Goal: Check status: Check status

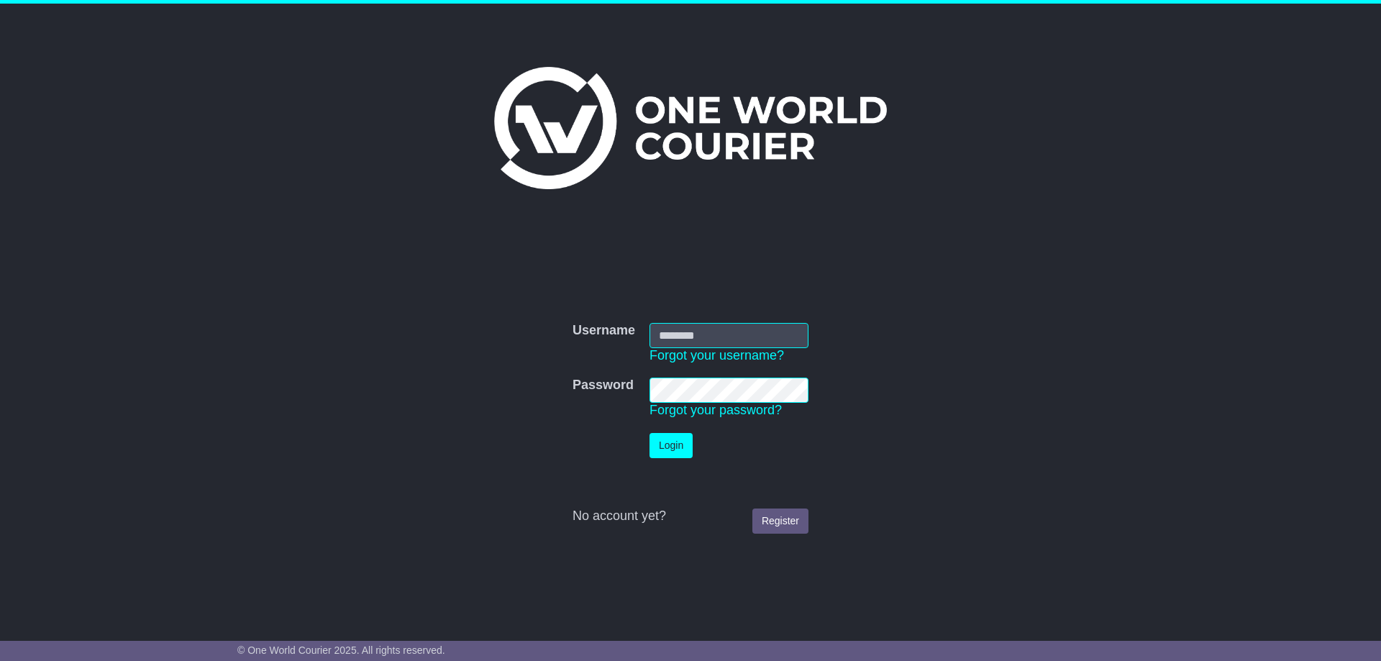
type input "**********"
click at [662, 431] on td "Login" at bounding box center [728, 446] width 173 height 40
click at [665, 442] on button "Login" at bounding box center [670, 445] width 43 height 25
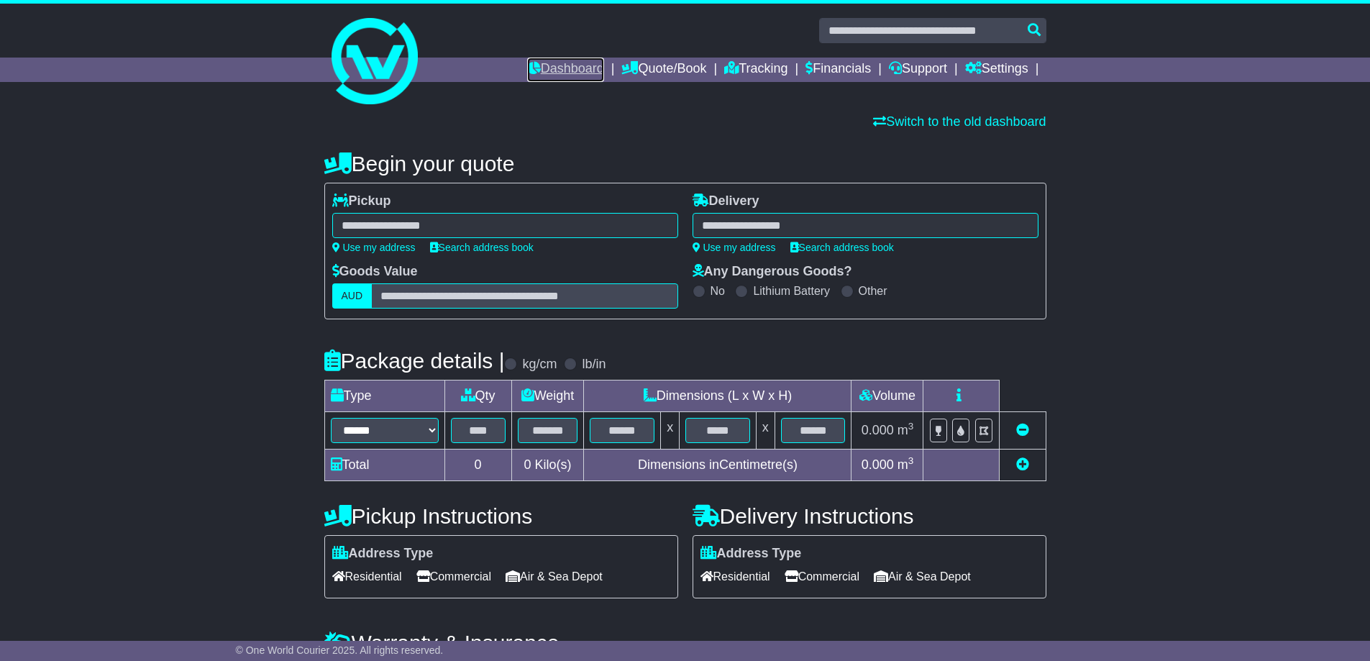
click at [553, 67] on link "Dashboard" at bounding box center [565, 70] width 77 height 24
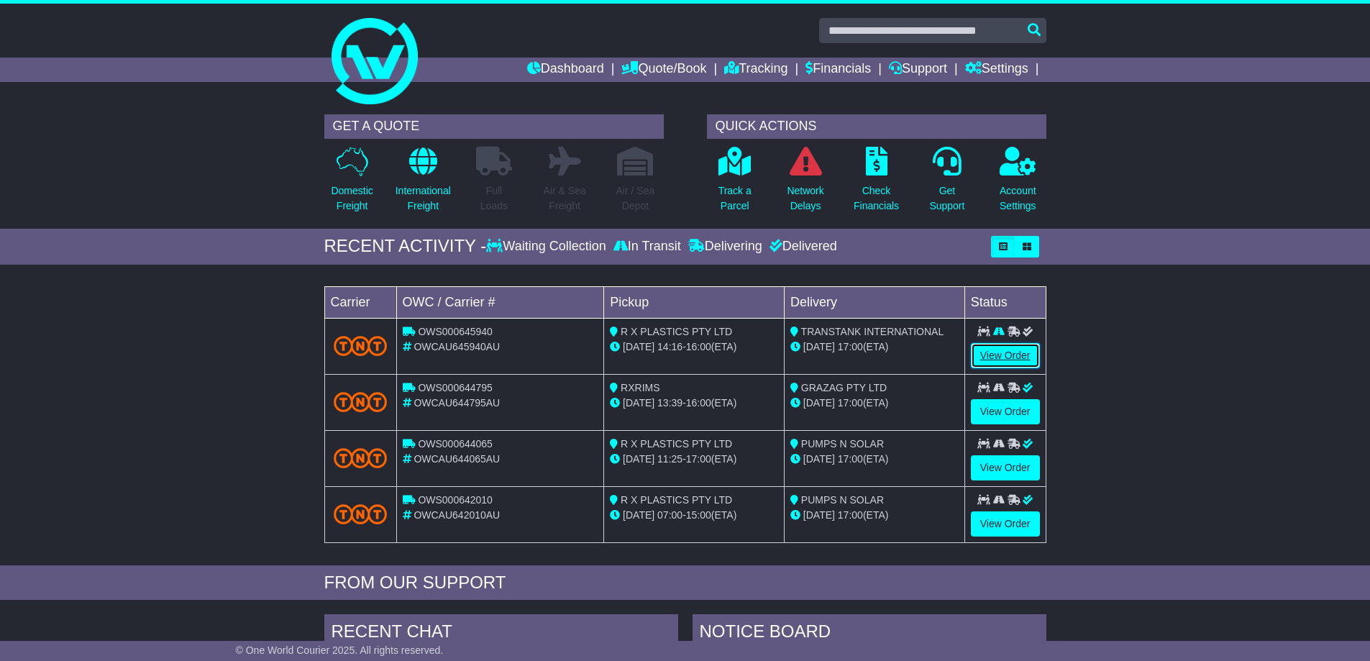
click at [1008, 353] on link "View Order" at bounding box center [1005, 355] width 69 height 25
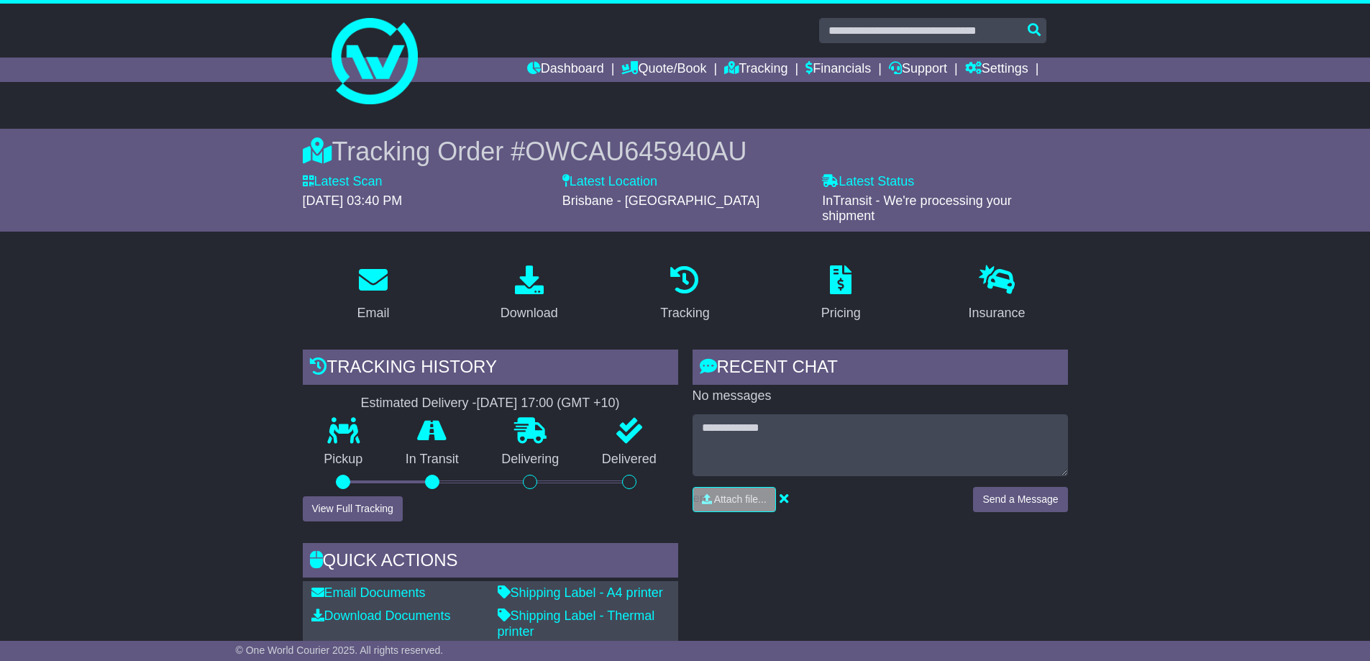
scroll to position [144, 0]
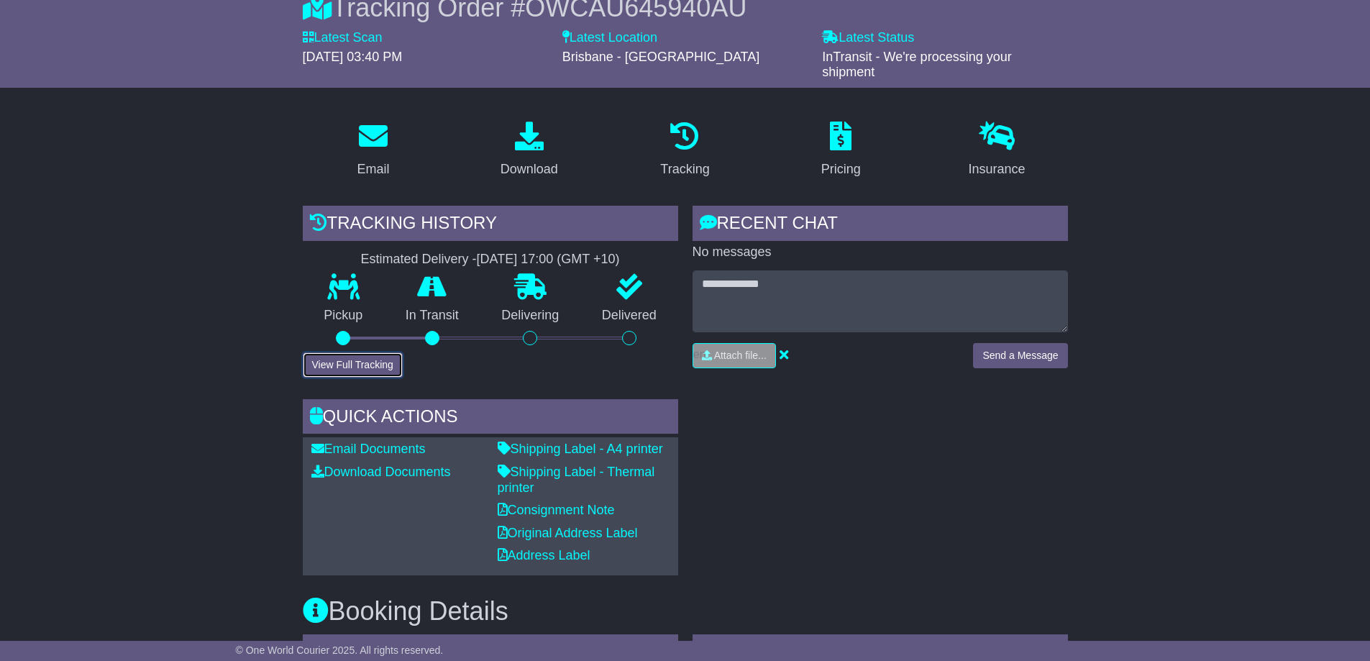
click at [348, 360] on button "View Full Tracking" at bounding box center [353, 364] width 100 height 25
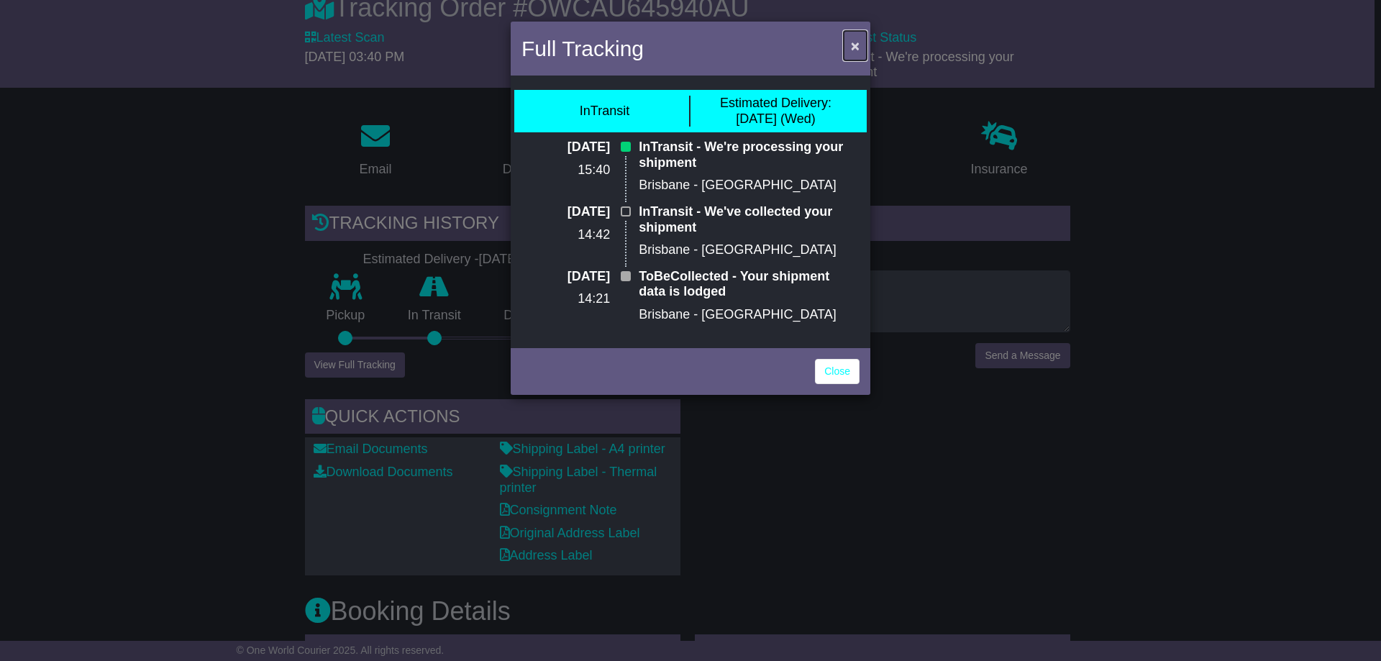
click at [853, 41] on span "×" at bounding box center [855, 45] width 9 height 17
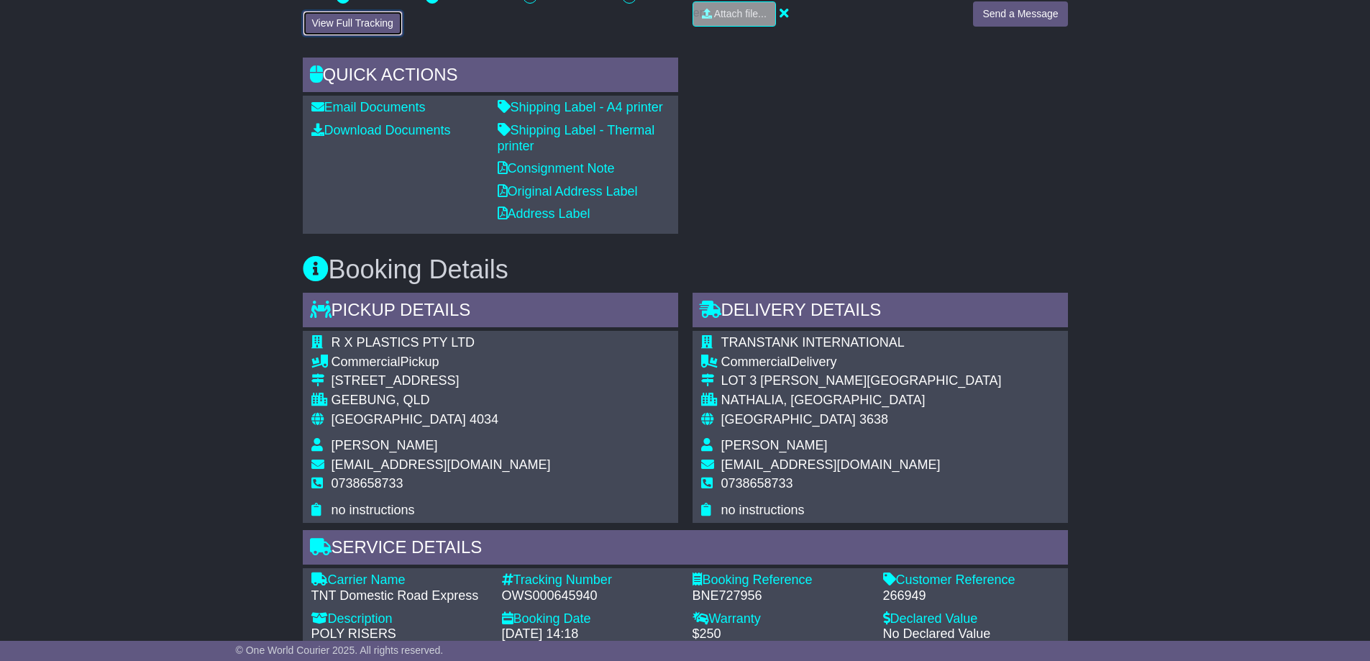
scroll to position [414, 0]
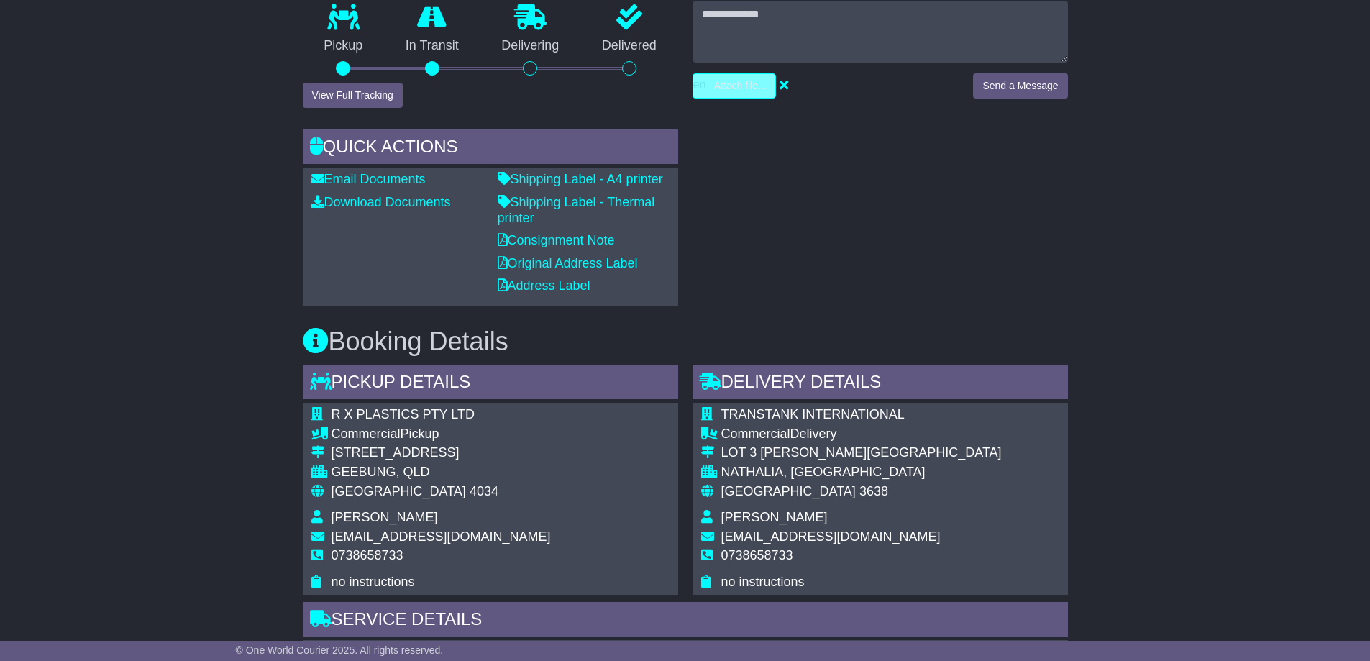
click at [736, 88] on input "file" at bounding box center [666, 86] width 218 height 24
click at [317, 200] on icon at bounding box center [317, 201] width 13 height 13
